Goal: Task Accomplishment & Management: Complete application form

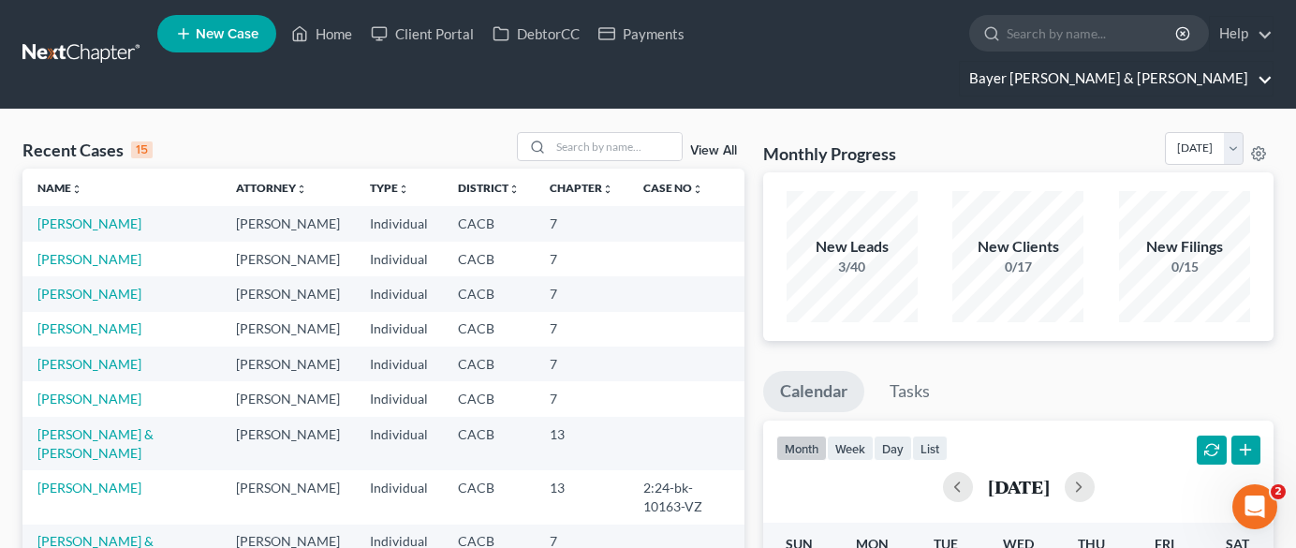
click at [1172, 62] on link "Bayer [PERSON_NAME] & [PERSON_NAME]" at bounding box center [1116, 79] width 313 height 34
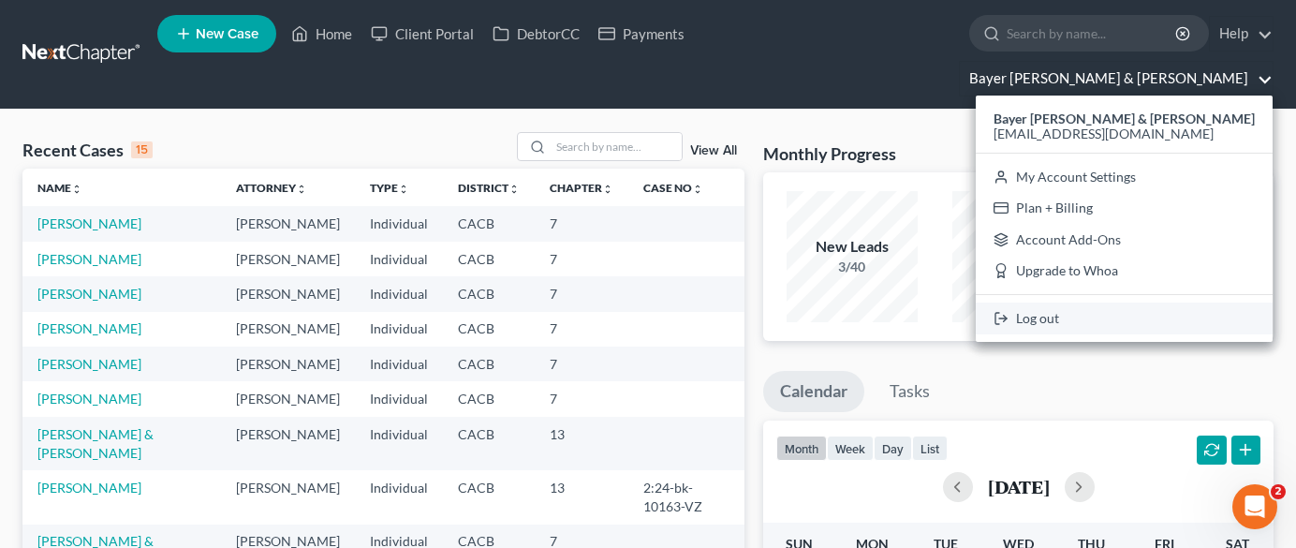
click at [1168, 303] on link "Log out" at bounding box center [1124, 319] width 297 height 32
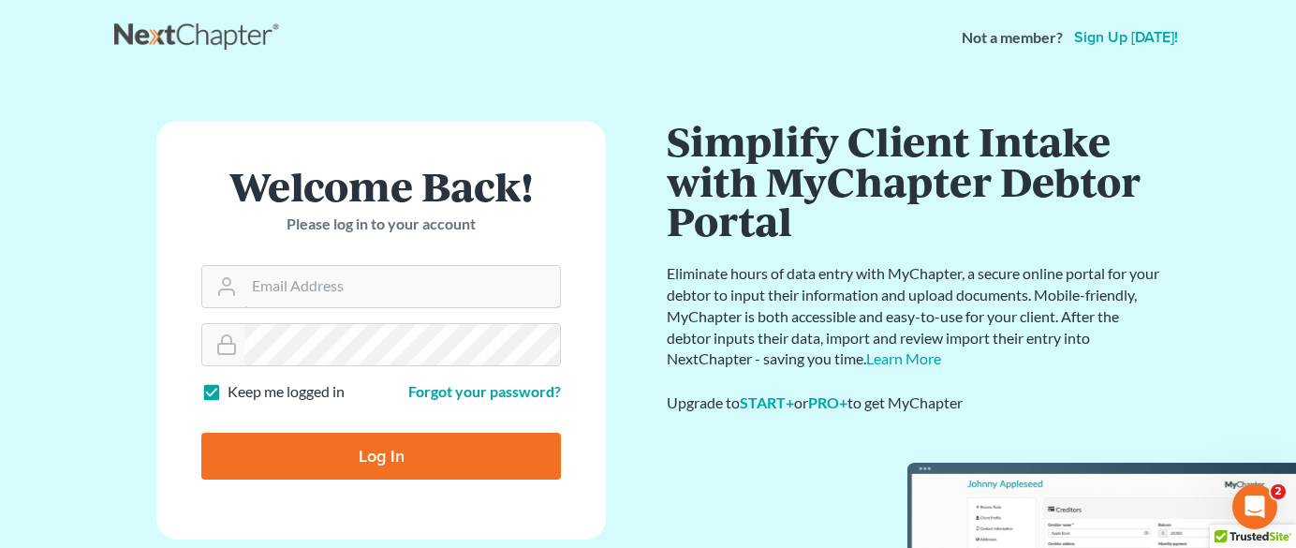
type input "[EMAIL_ADDRESS][DOMAIN_NAME]"
click at [489, 458] on input "Log In" at bounding box center [381, 456] width 360 height 47
type input "Thinking..."
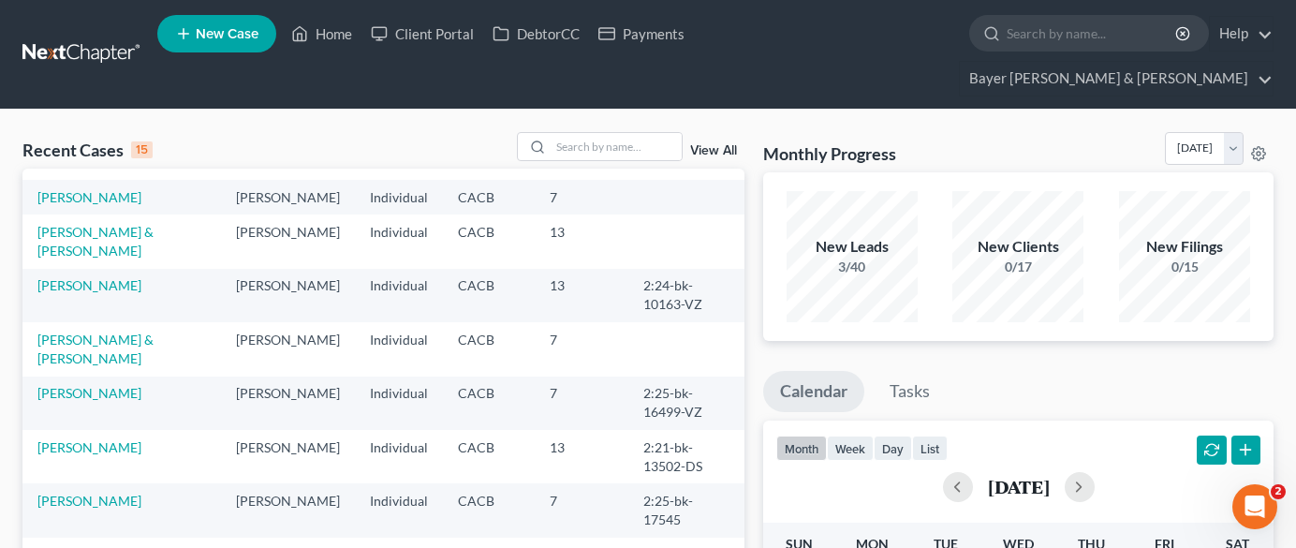
scroll to position [281, 0]
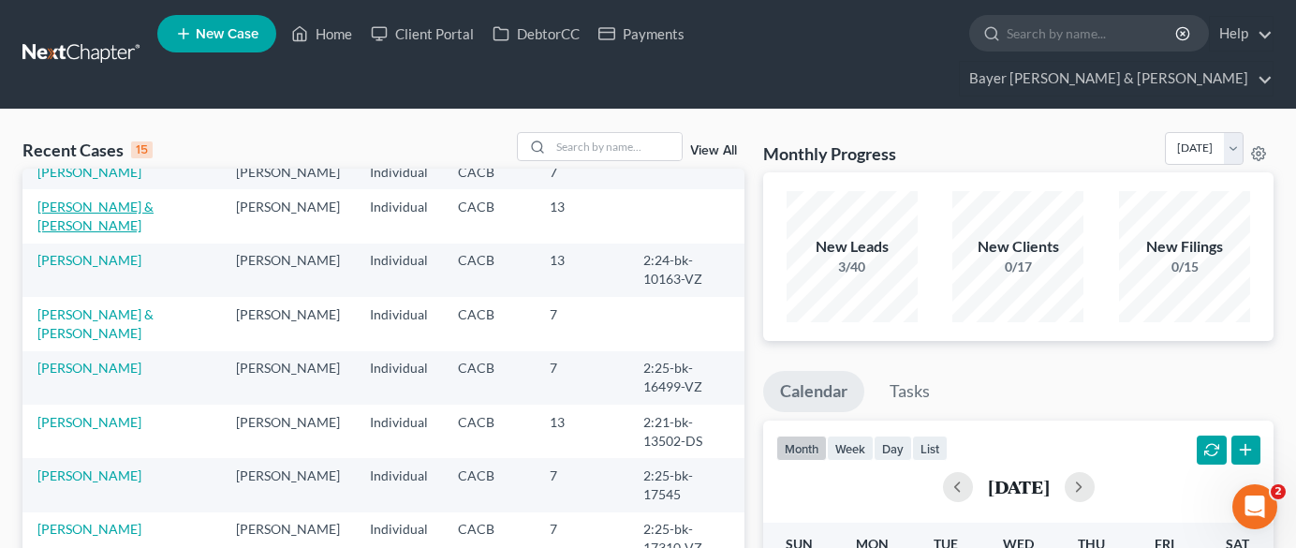
click at [127, 233] on link "[PERSON_NAME] & [PERSON_NAME]" at bounding box center [95, 216] width 116 height 35
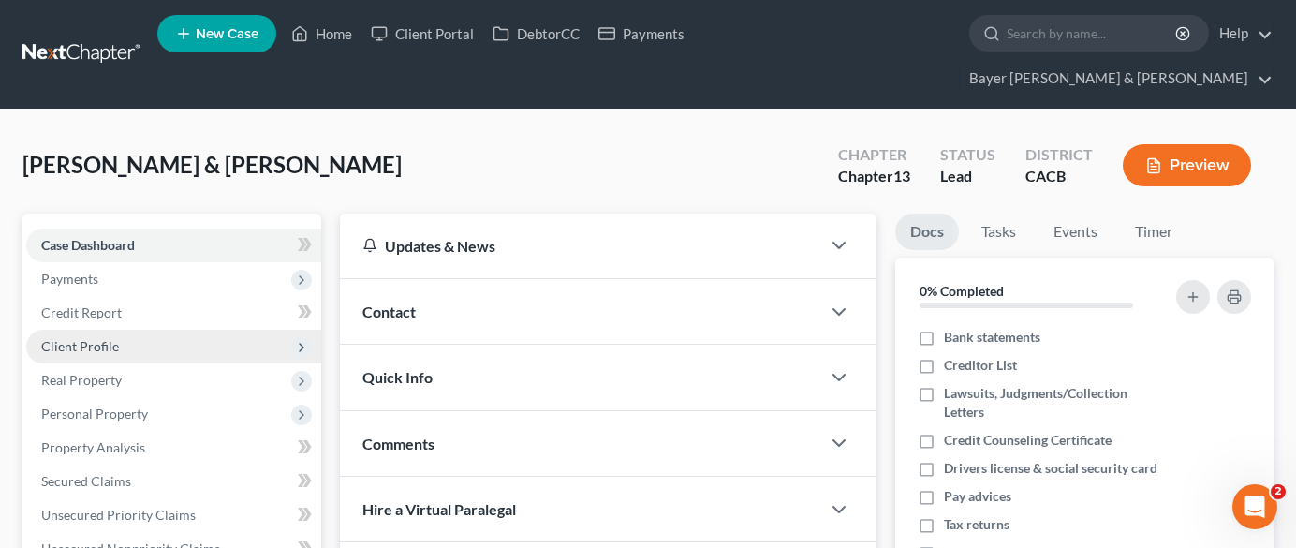
click at [181, 330] on span "Client Profile" at bounding box center [173, 347] width 295 height 34
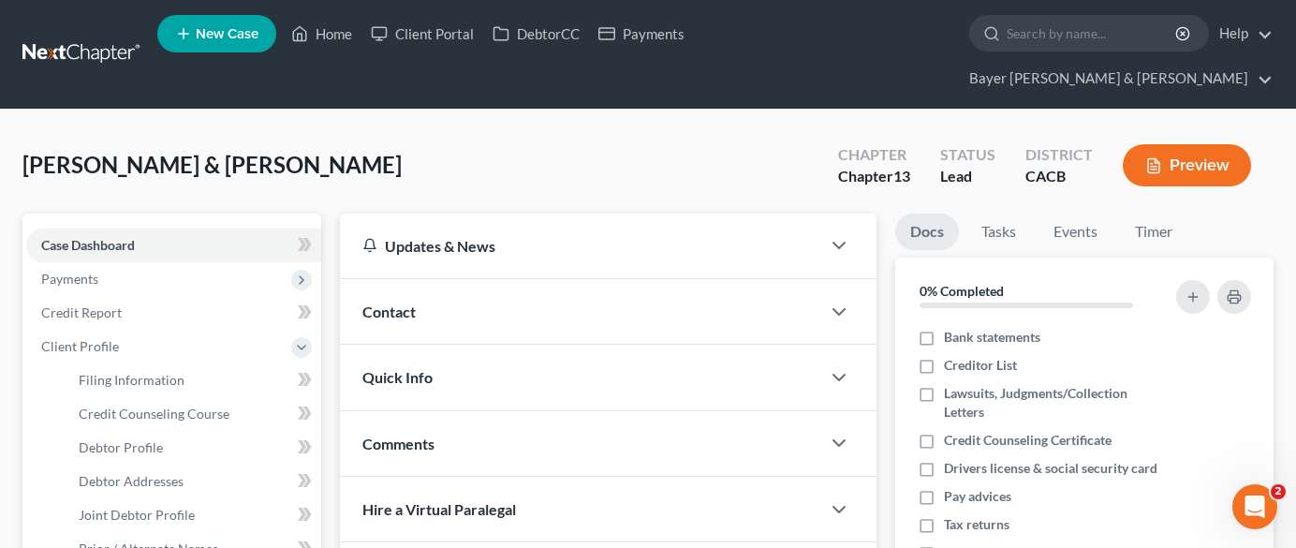
scroll to position [94, 0]
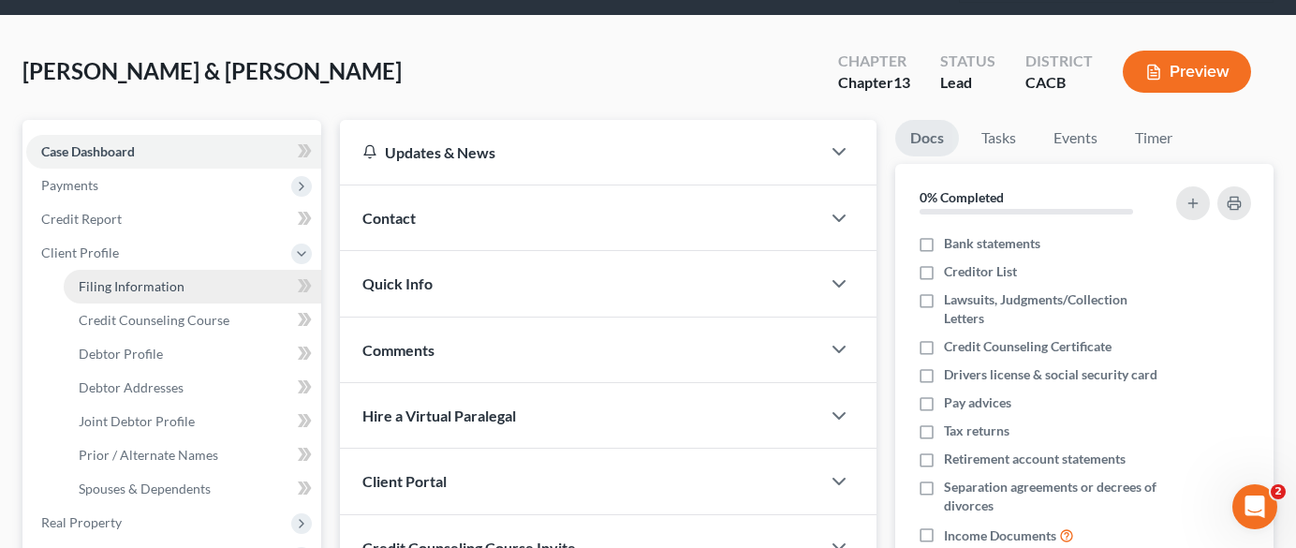
click at [234, 270] on link "Filing Information" at bounding box center [193, 287] width 258 height 34
select select "1"
select select "3"
select select "4"
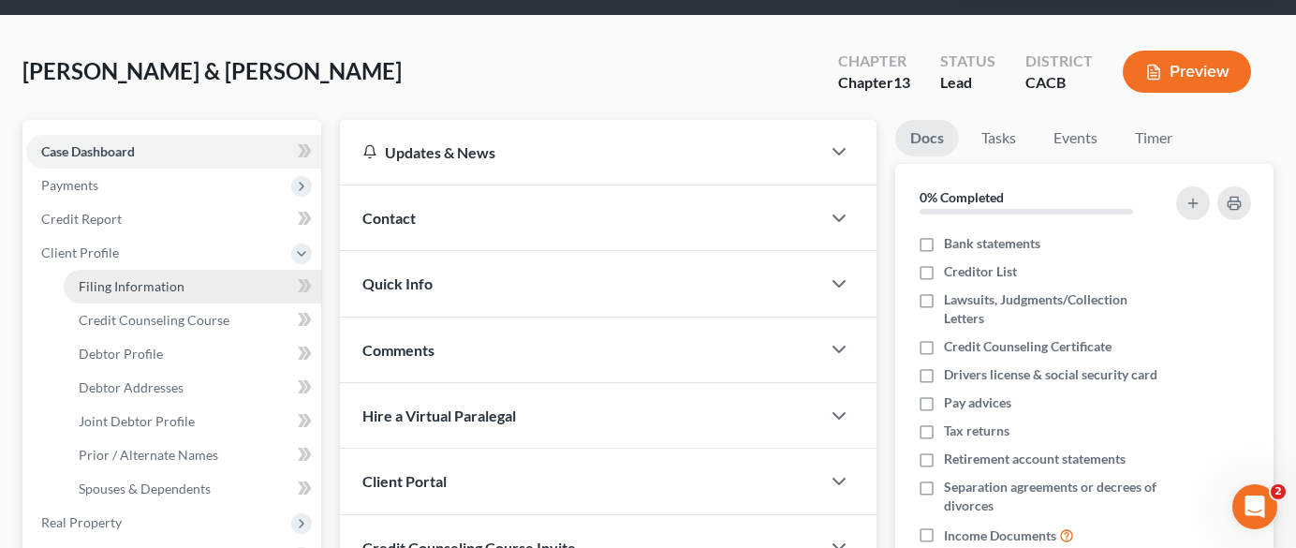
select select "0"
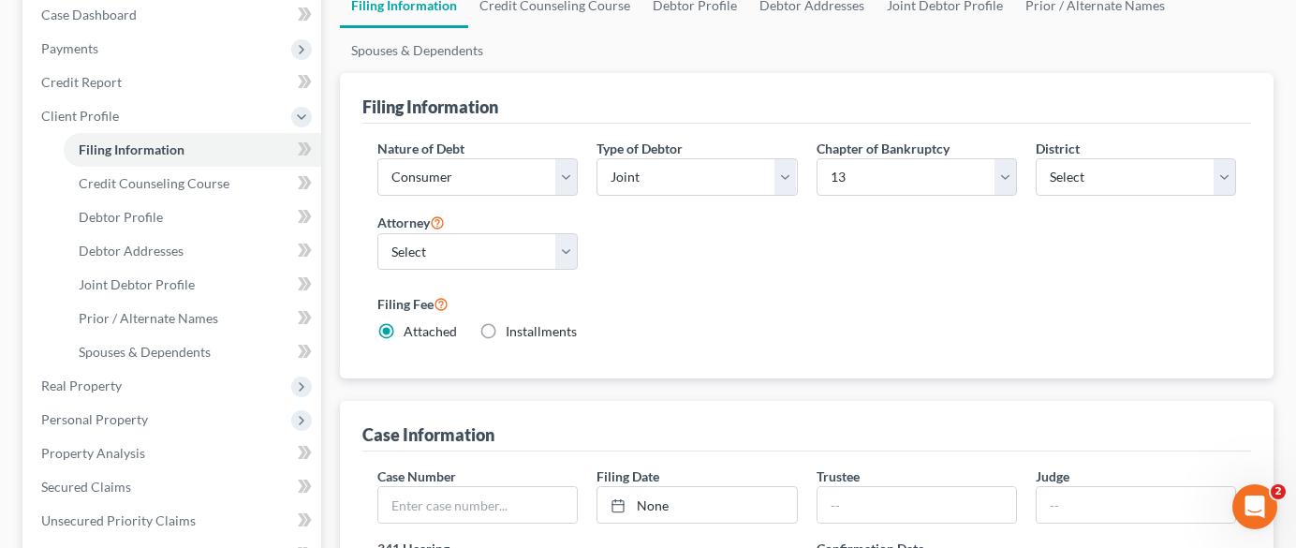
scroll to position [375, 0]
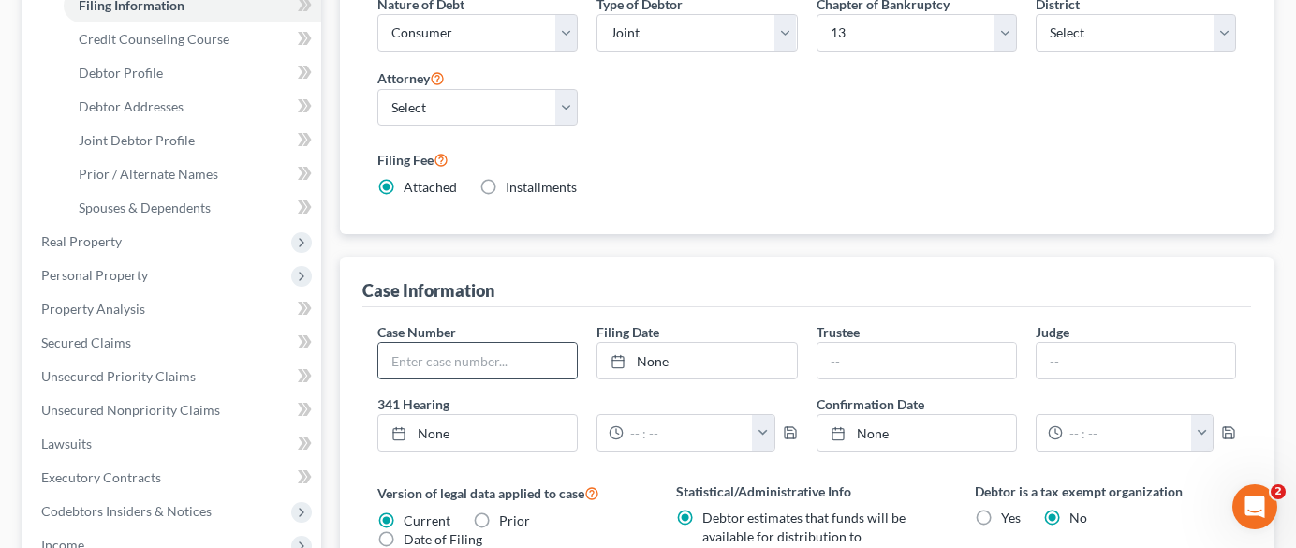
click at [556, 343] on input "text" at bounding box center [477, 361] width 199 height 36
type input "2:25-bk-17901-NB"
click at [687, 343] on link "None" at bounding box center [697, 361] width 199 height 36
type input "9/9/2025"
click at [856, 343] on input "text" at bounding box center [917, 361] width 199 height 36
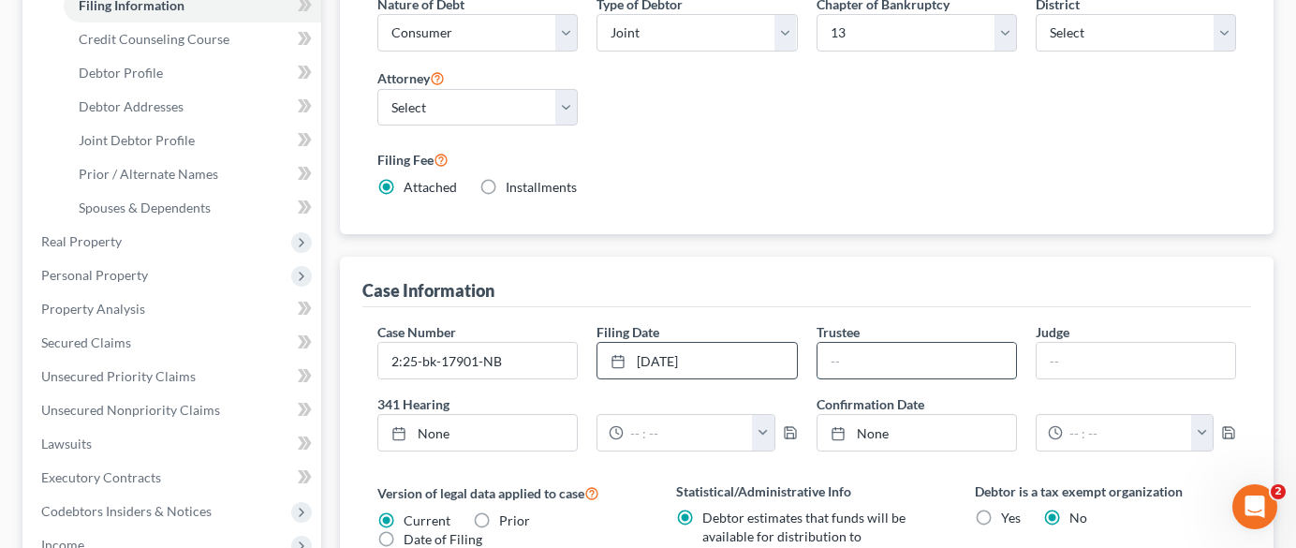
type input "Kathy Dockery"
click at [1133, 343] on input "text" at bounding box center [1136, 361] width 199 height 36
type input "Neil Bason"
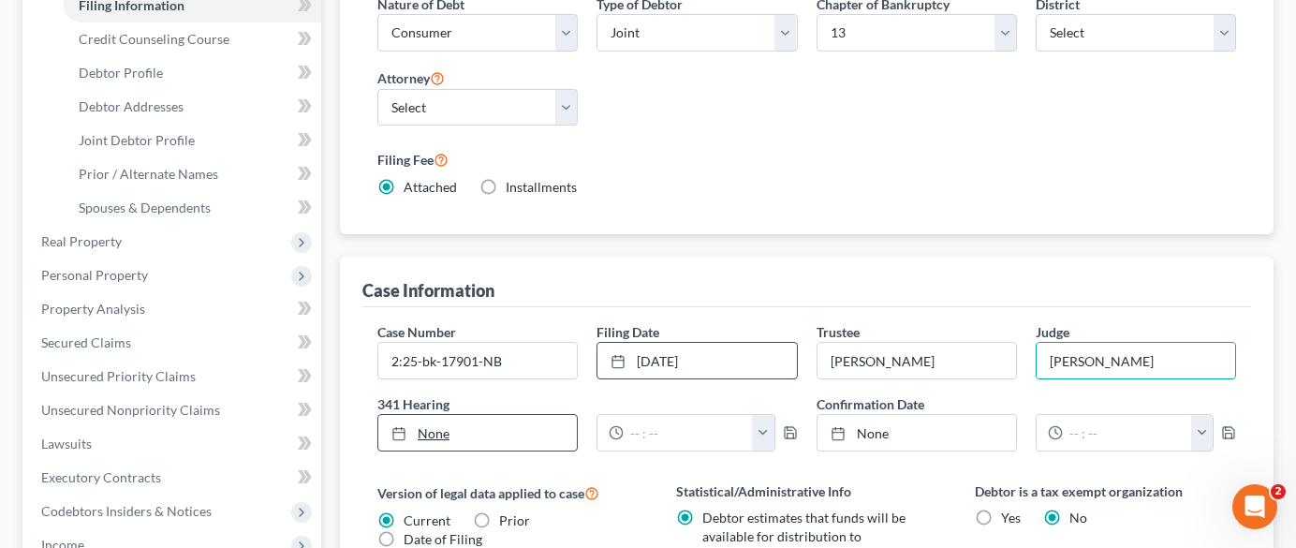
click at [501, 415] on link "None" at bounding box center [477, 433] width 199 height 36
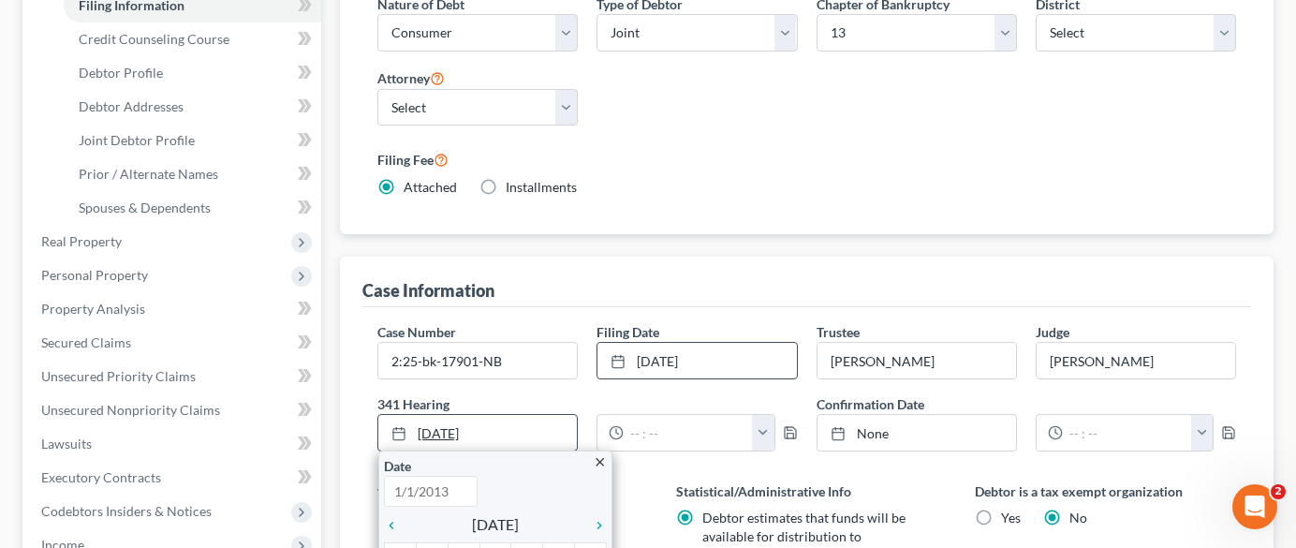
type input "9/9/2025"
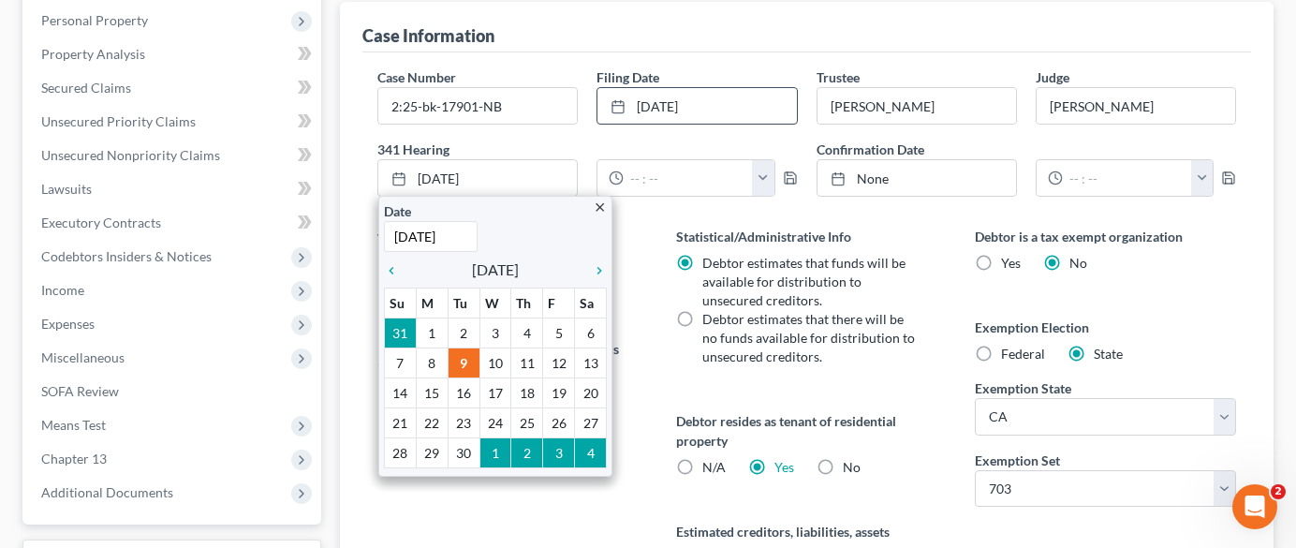
scroll to position [656, 0]
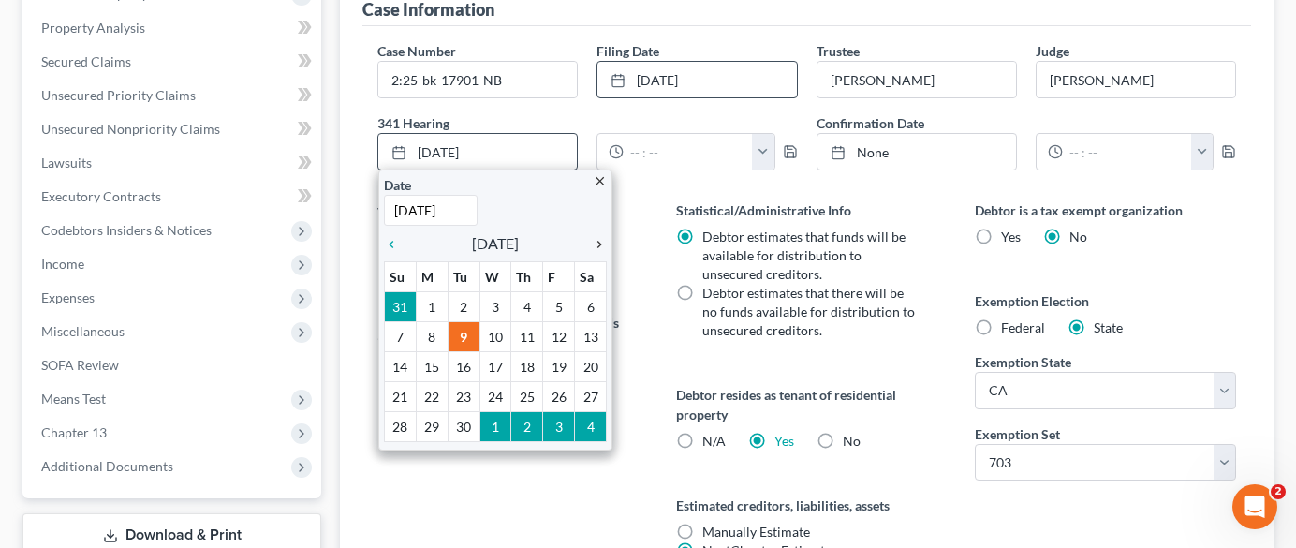
click at [600, 237] on icon "chevron_right" at bounding box center [595, 244] width 24 height 15
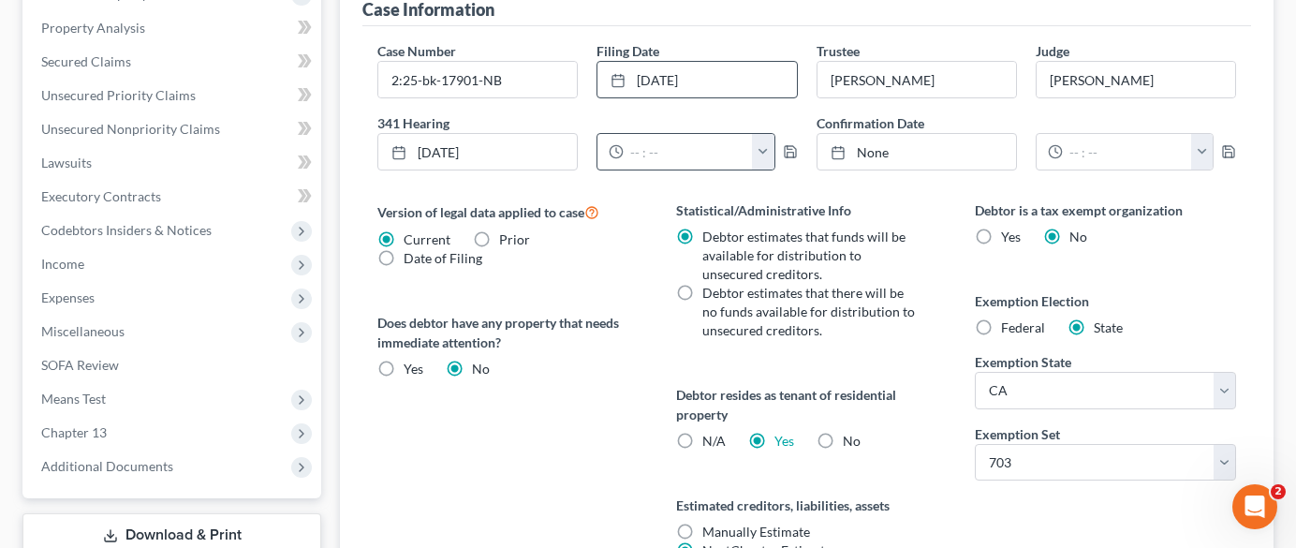
click at [763, 134] on button "button" at bounding box center [763, 152] width 22 height 36
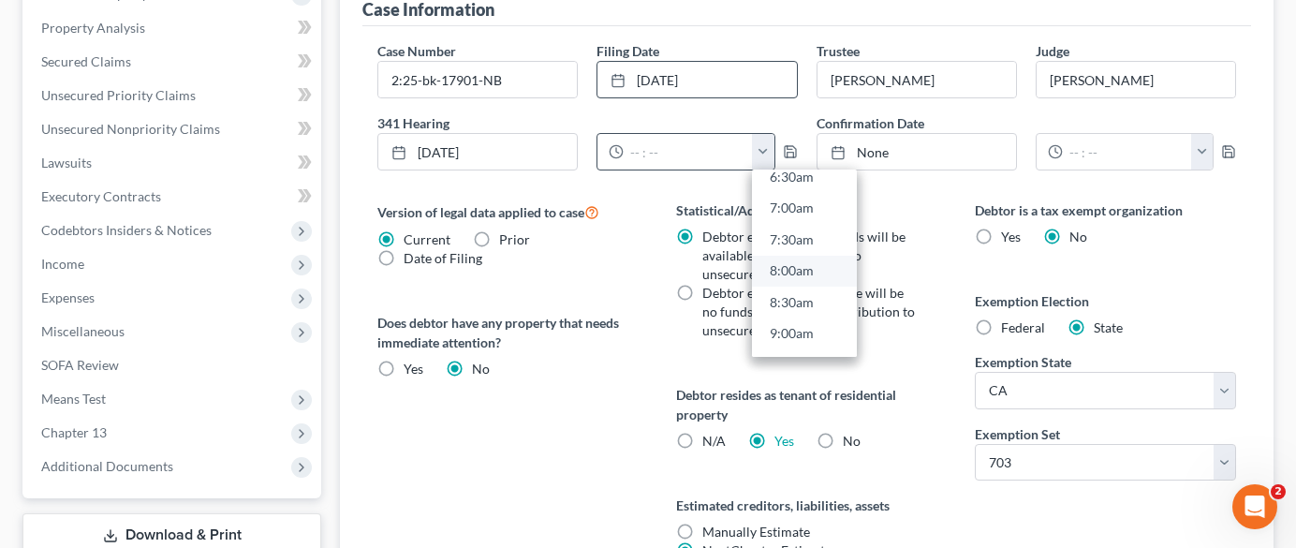
scroll to position [468, 0]
click at [798, 275] on link "9:00am" at bounding box center [804, 291] width 105 height 32
type input "9:00am"
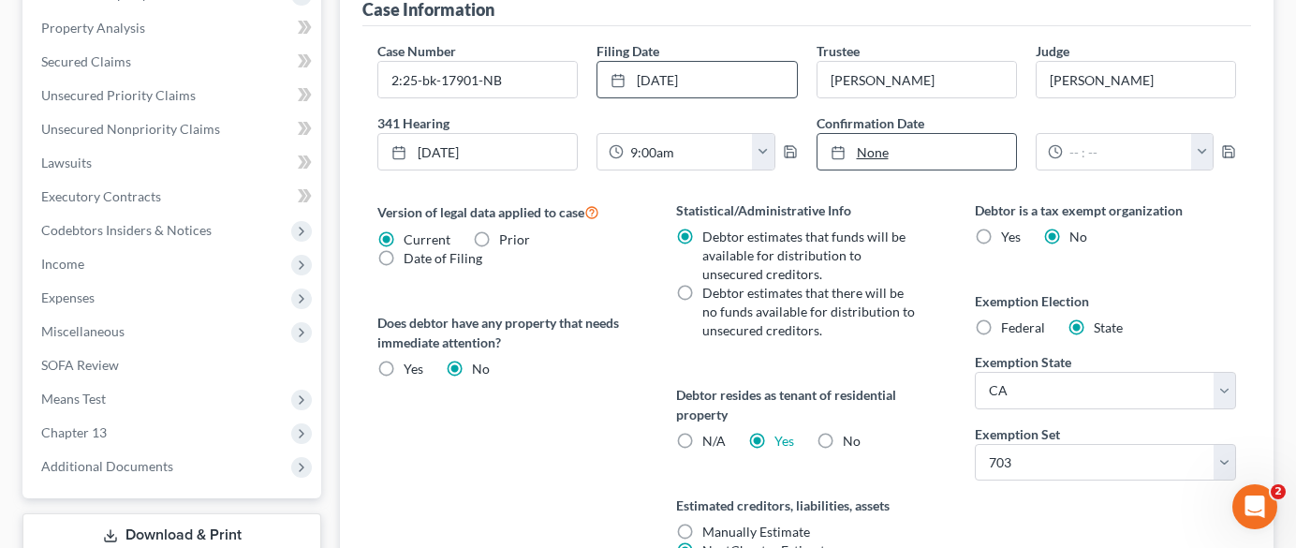
type input "9/9/2025"
click at [937, 134] on link "None" at bounding box center [917, 152] width 199 height 36
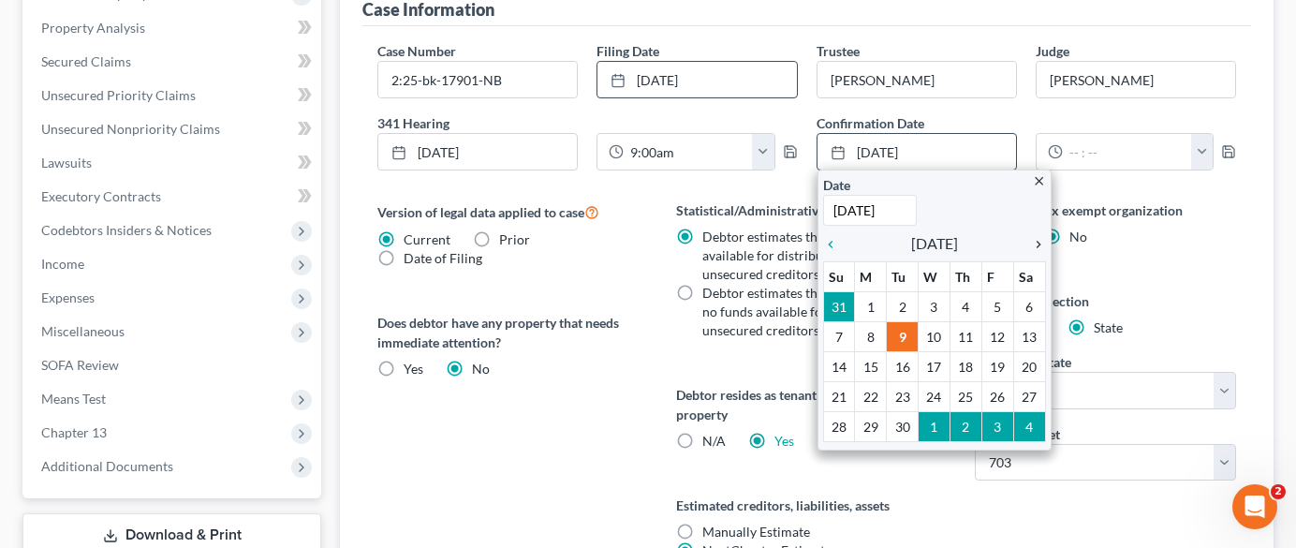
click at [1037, 237] on icon "chevron_right" at bounding box center [1034, 244] width 24 height 15
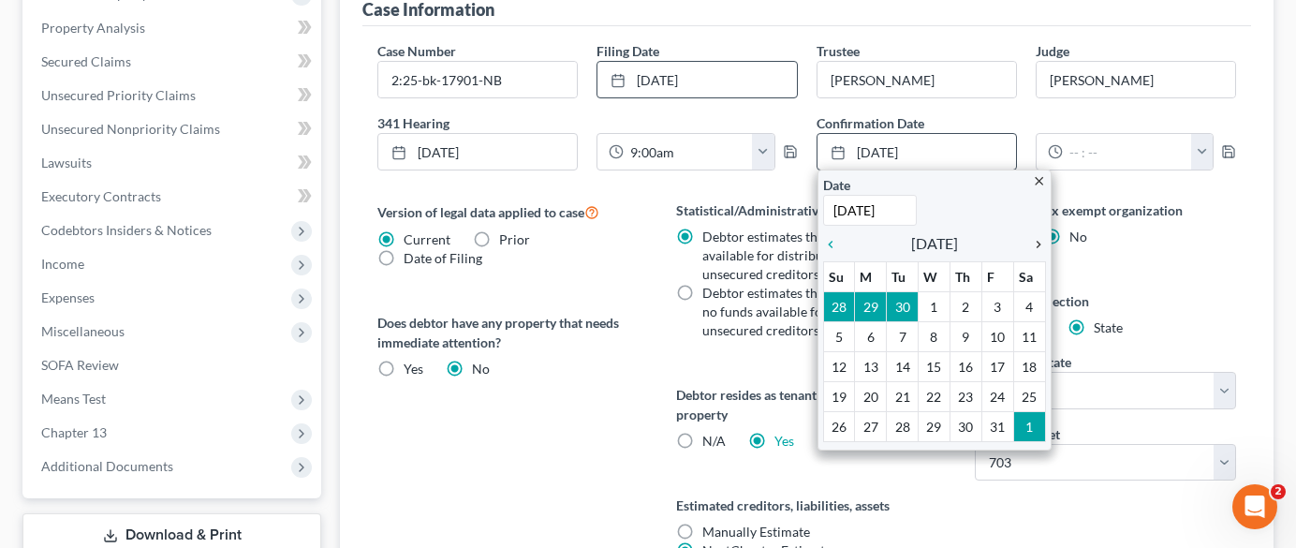
click at [1038, 237] on icon "chevron_right" at bounding box center [1034, 244] width 24 height 15
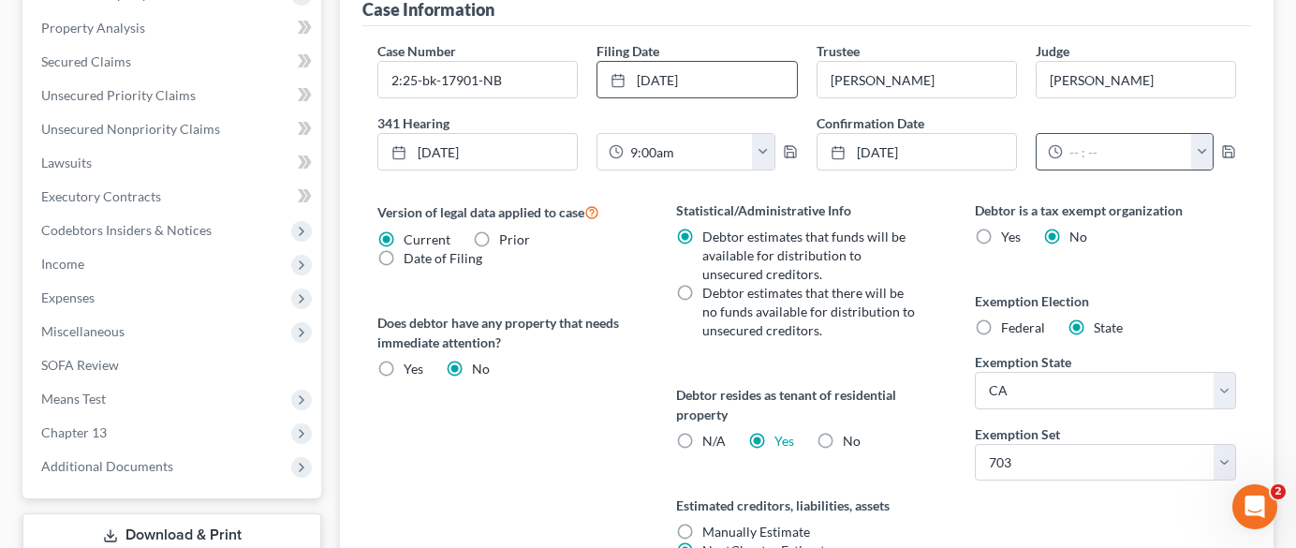
click at [1199, 134] on button "button" at bounding box center [1202, 152] width 22 height 36
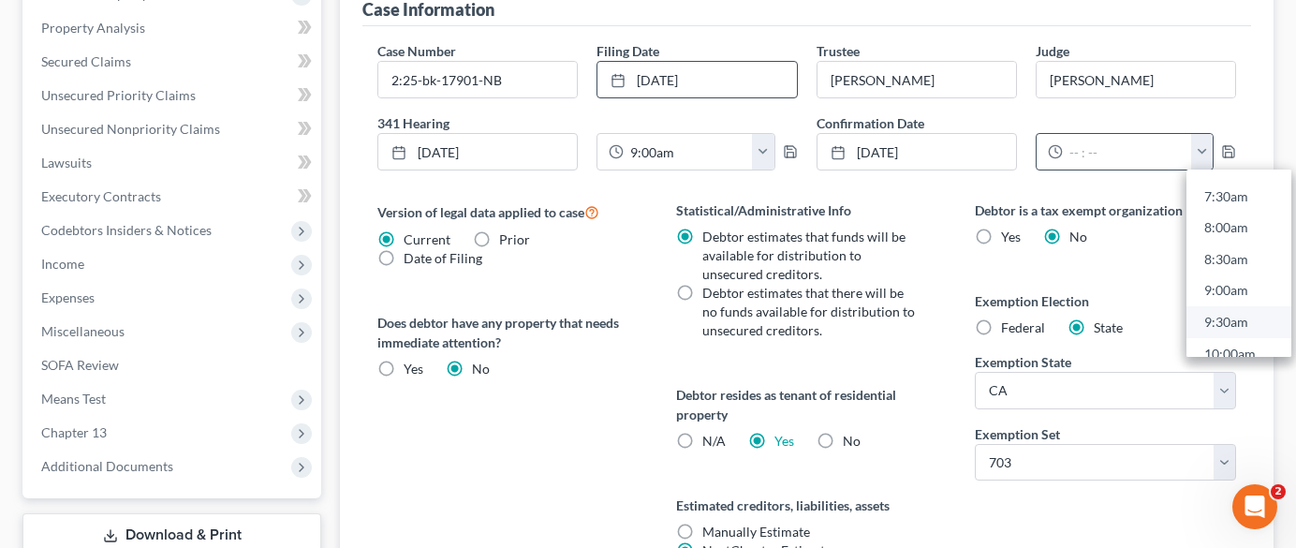
click at [1251, 306] on link "9:30am" at bounding box center [1239, 322] width 105 height 32
type input "9:30am"
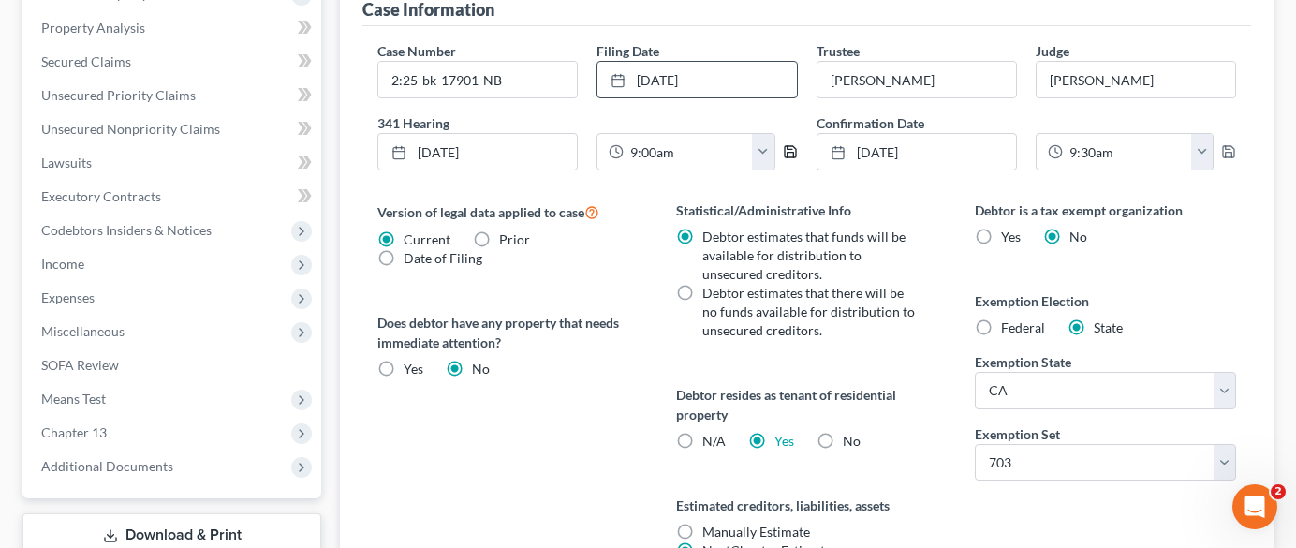
click at [790, 146] on polyline "button" at bounding box center [789, 147] width 5 height 3
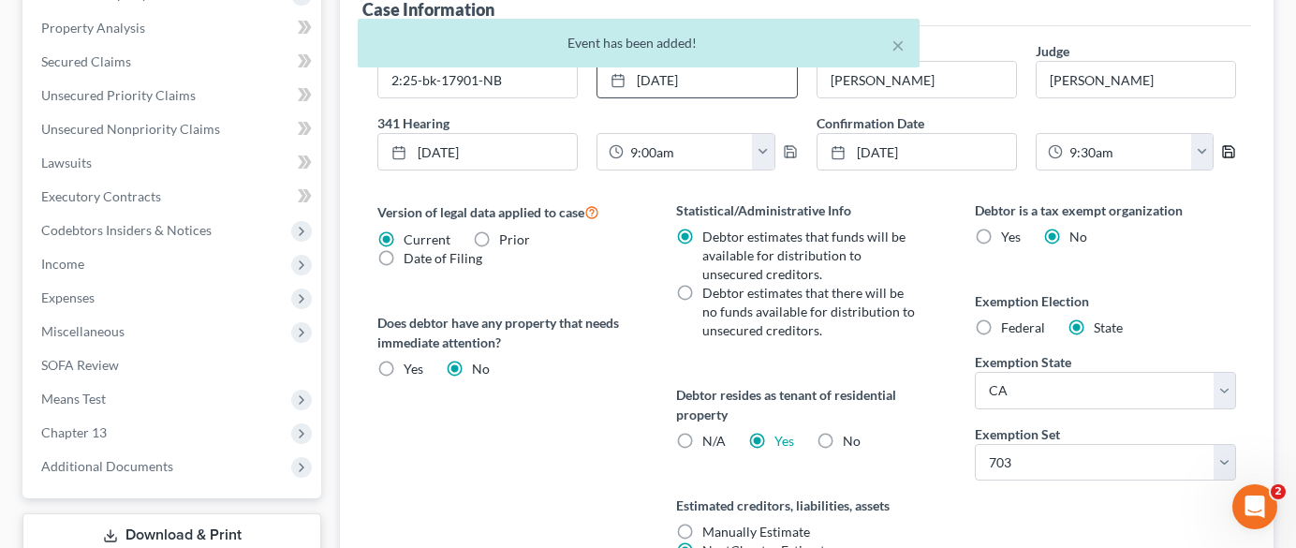
click at [1230, 144] on icon "button" at bounding box center [1228, 151] width 15 height 15
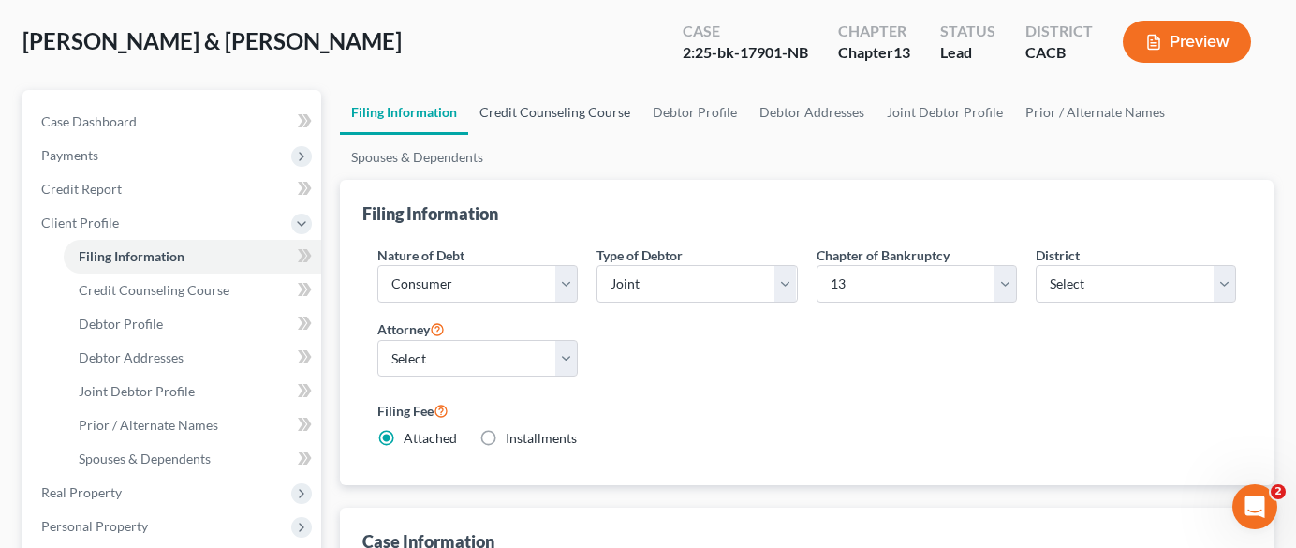
scroll to position [0, 0]
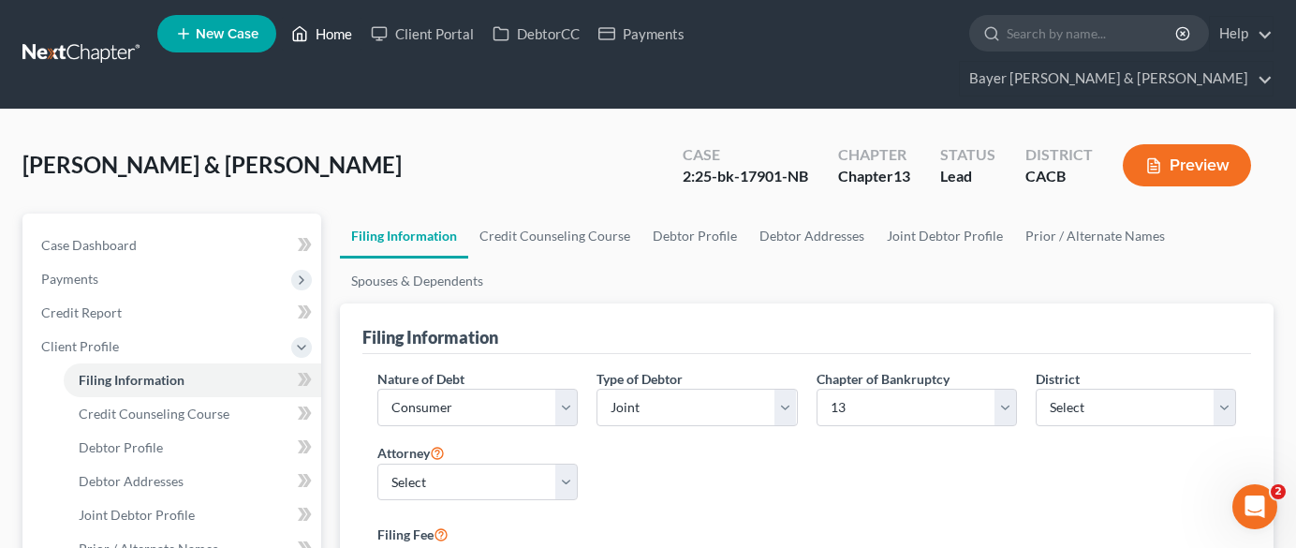
click at [332, 43] on link "Home" at bounding box center [322, 34] width 80 height 34
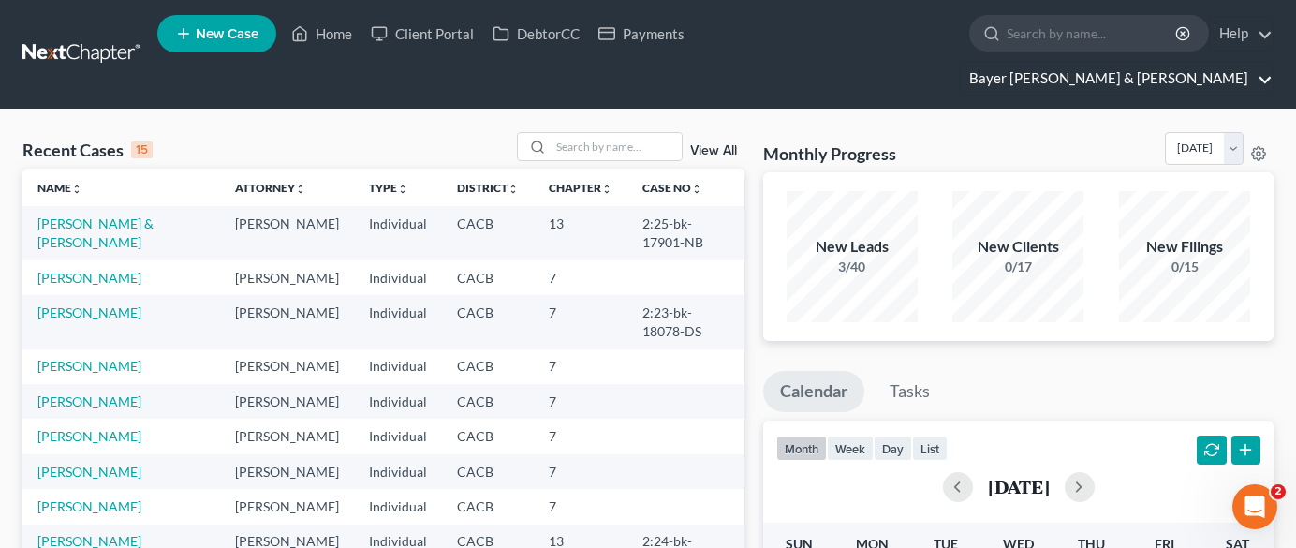
click at [1149, 62] on link "Bayer [PERSON_NAME] & [PERSON_NAME]" at bounding box center [1116, 79] width 313 height 34
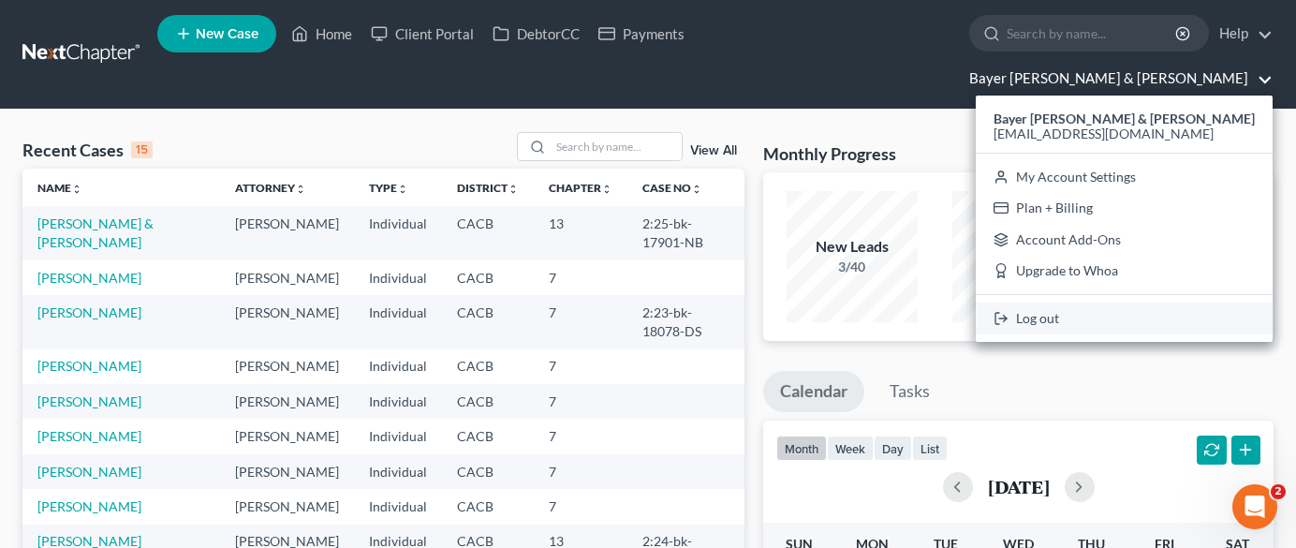
click at [1202, 303] on link "Log out" at bounding box center [1124, 319] width 297 height 32
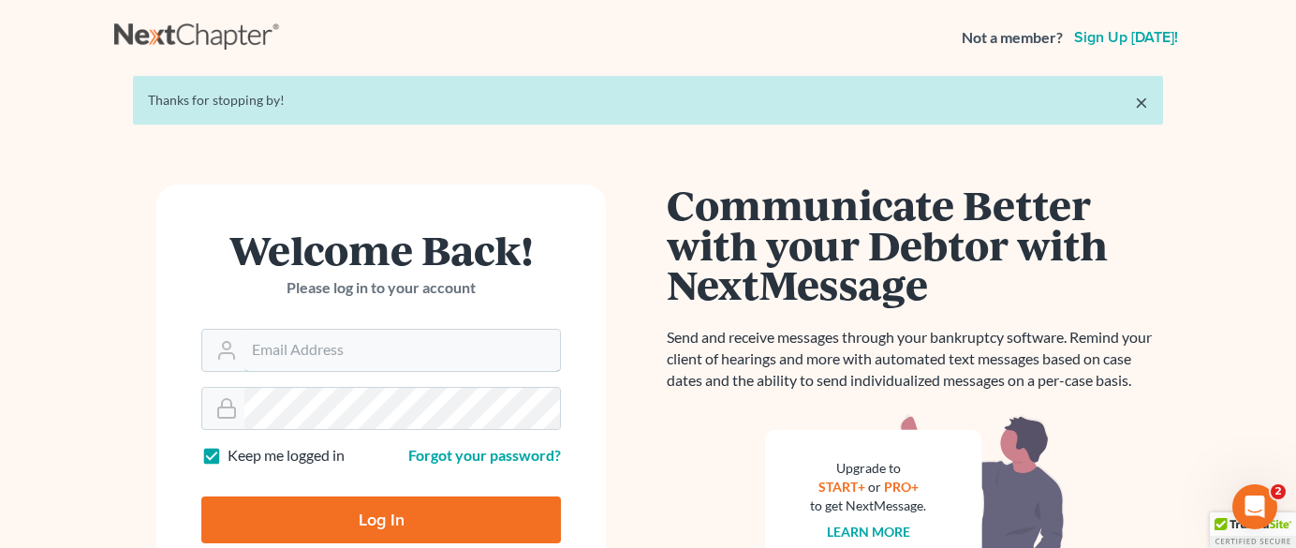
type input "[EMAIL_ADDRESS][DOMAIN_NAME]"
click at [418, 520] on input "Log In" at bounding box center [381, 519] width 360 height 47
type input "Thinking..."
